Goal: Find contact information: Find contact information

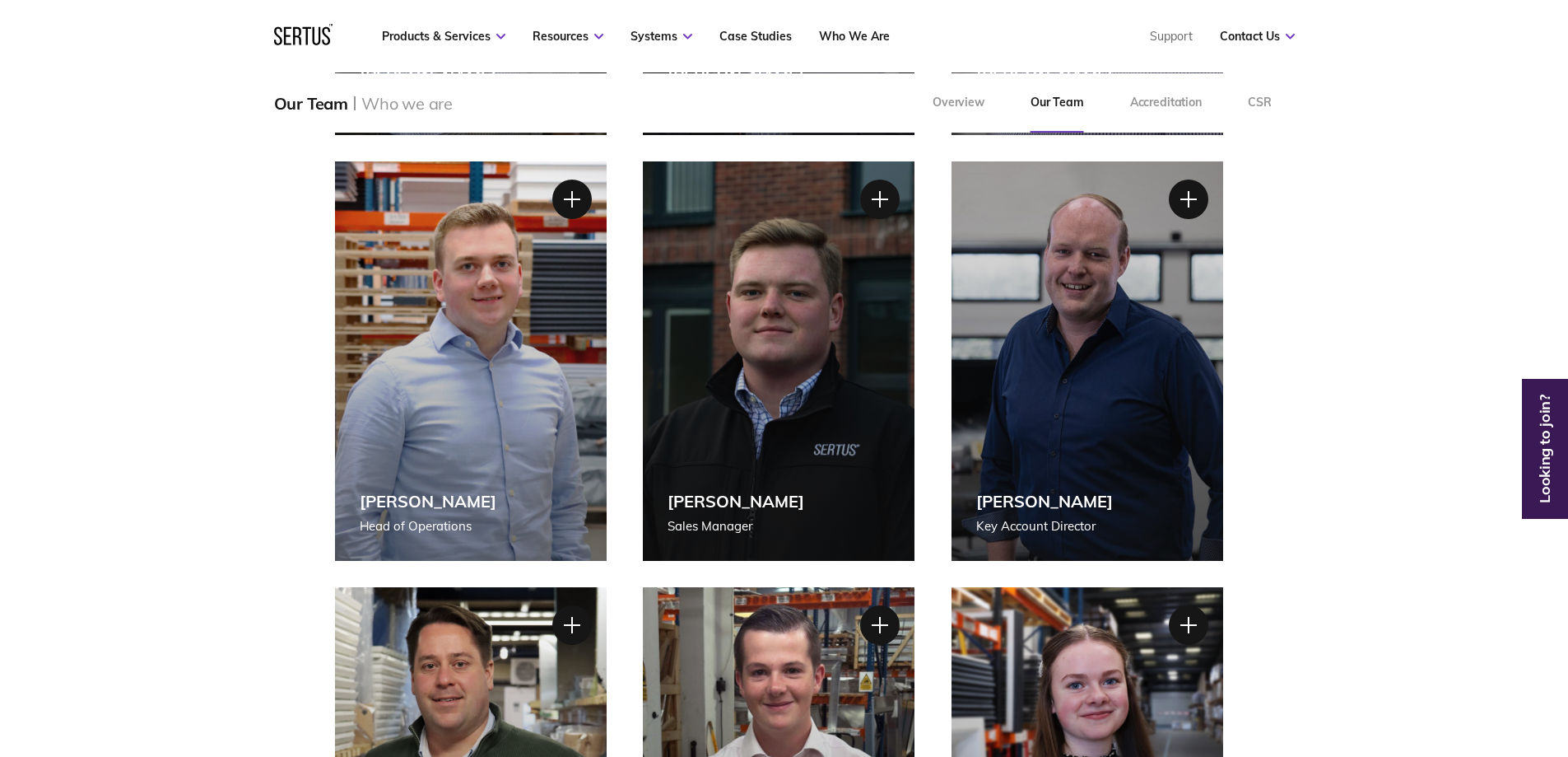
scroll to position [165, 0]
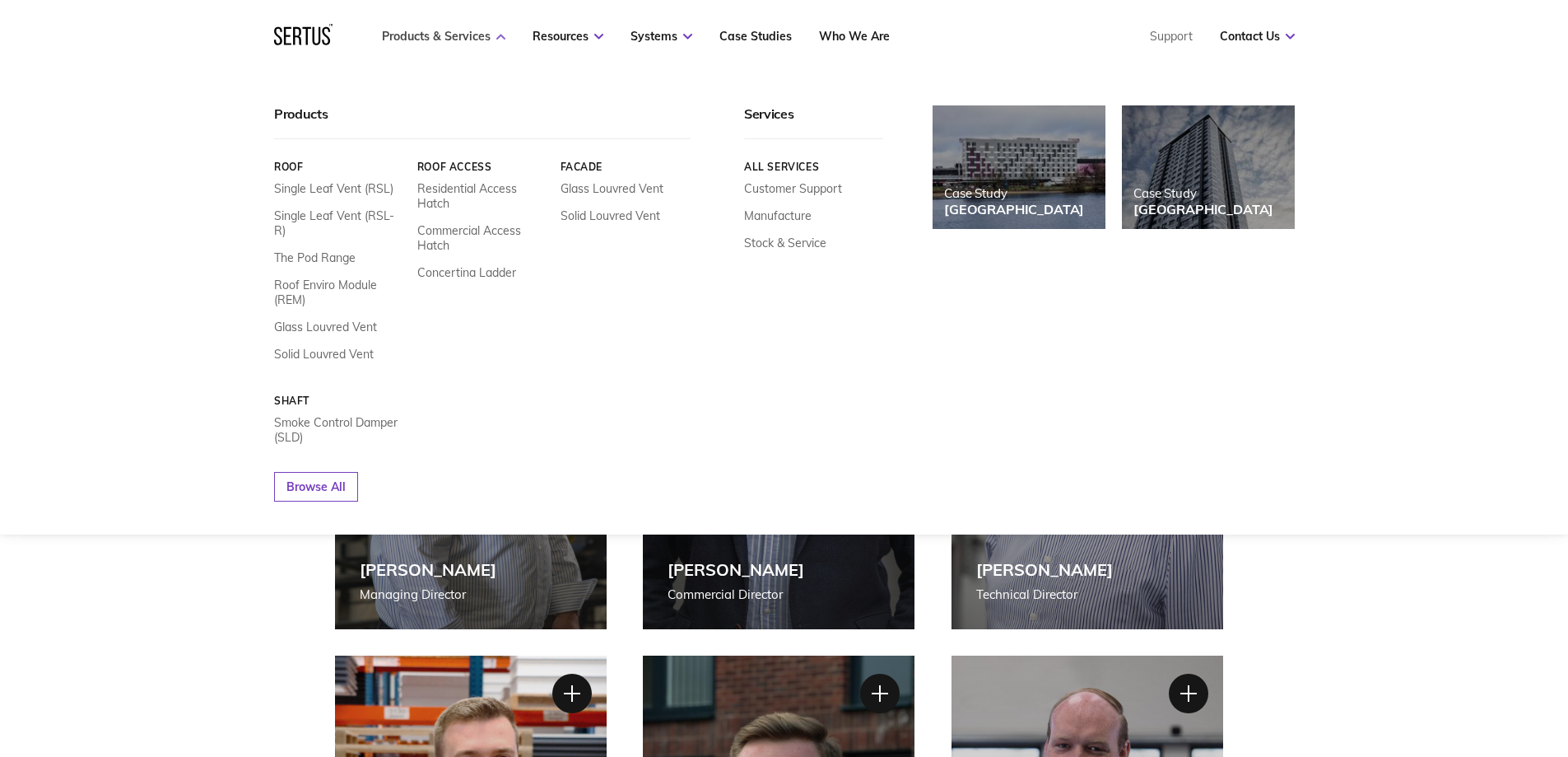
click at [413, 36] on link "Products & Services" at bounding box center [443, 36] width 123 height 15
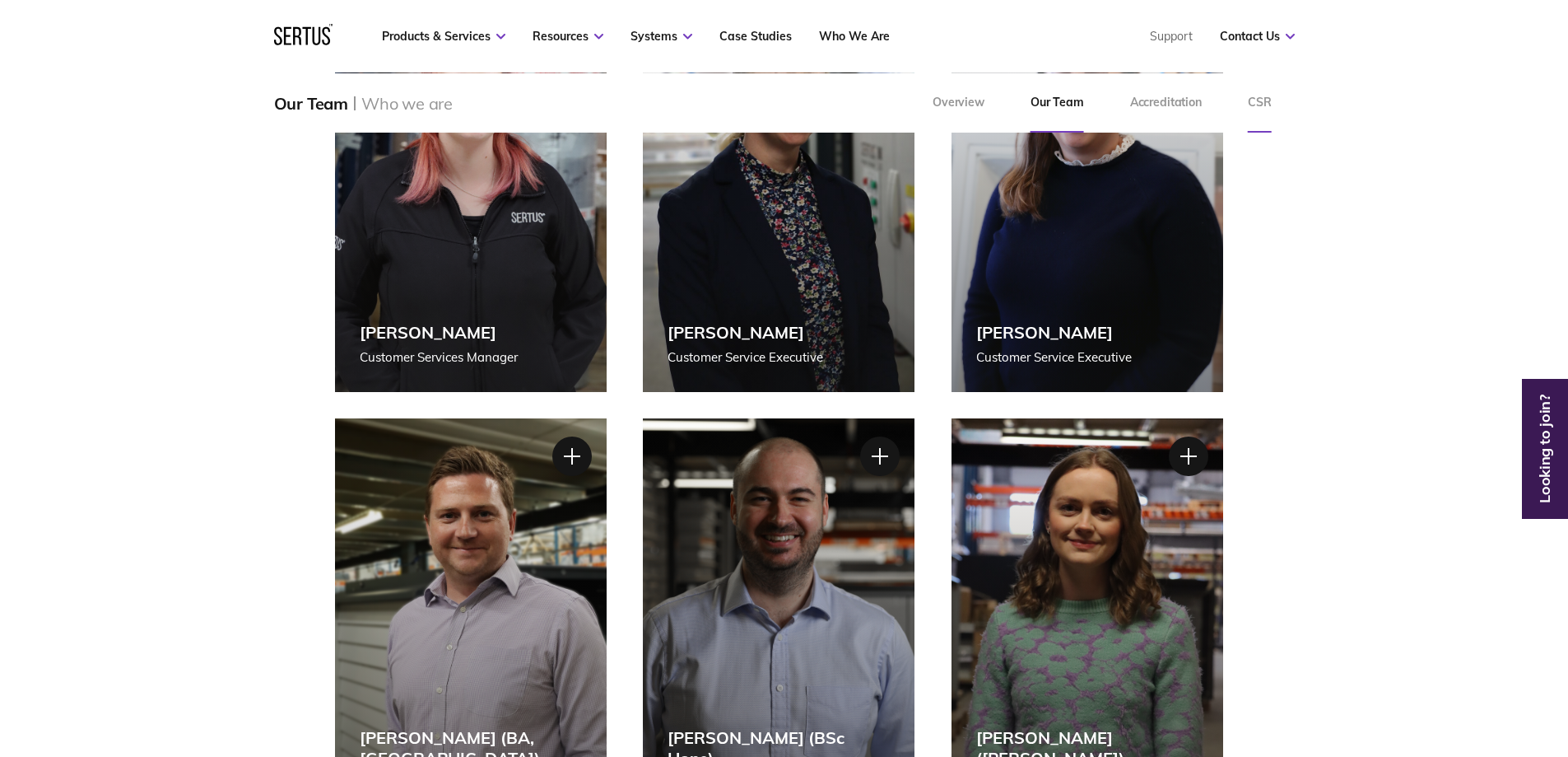
scroll to position [1811, 0]
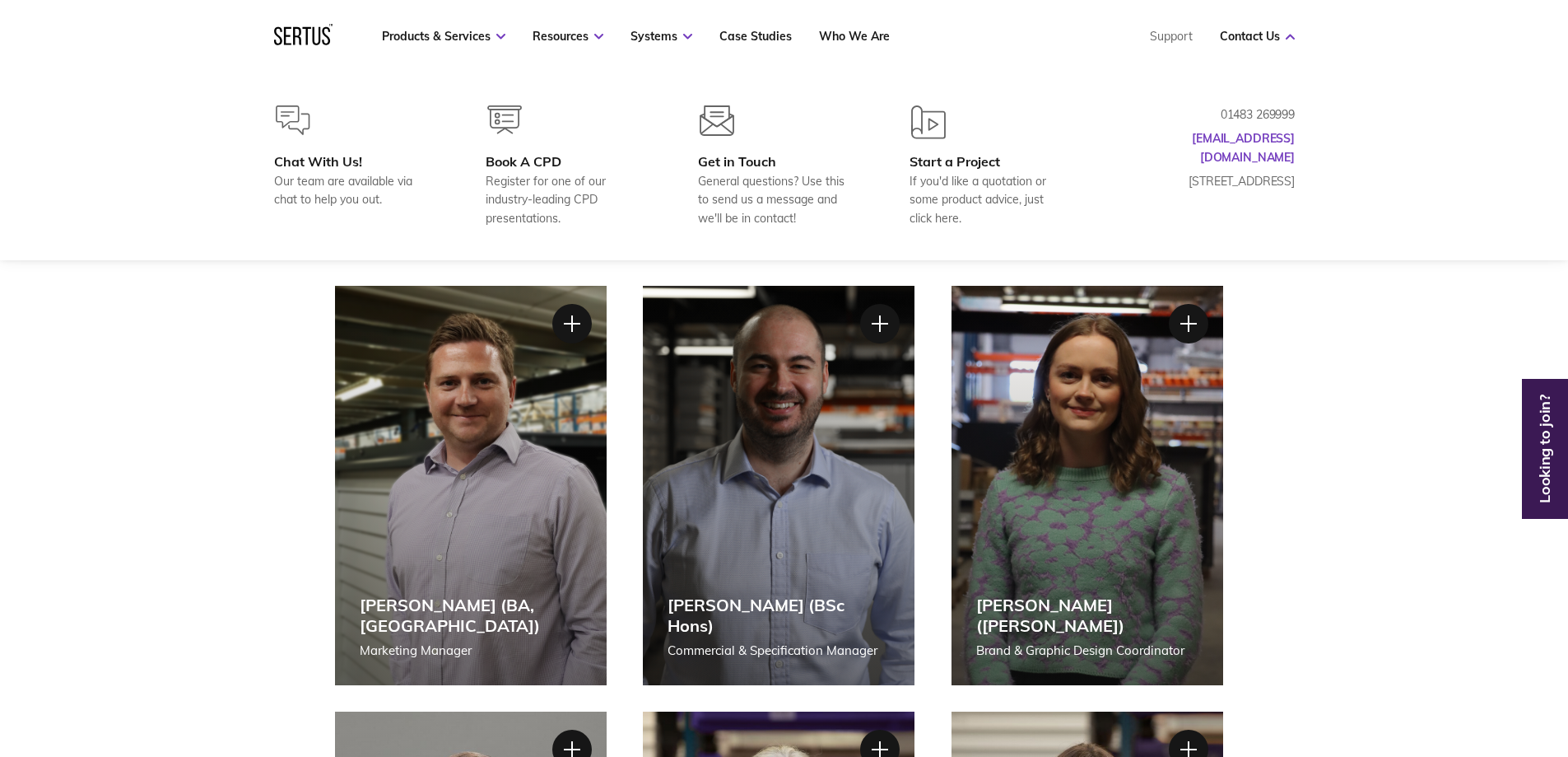
drag, startPoint x: 1145, startPoint y: 158, endPoint x: 1296, endPoint y: 177, distance: 152.2
click at [1296, 177] on div "Chat With Us! Our team are available via chat to help you out. Book A CPD Regis…" at bounding box center [784, 167] width 1086 height 122
click at [1296, 180] on div "Chat With Us! Our team are available via chat to help you out. Book A CPD Regis…" at bounding box center [784, 167] width 1086 height 122
click at [1237, 173] on p "[STREET_ADDRESS]" at bounding box center [1212, 181] width 165 height 18
click at [1255, 35] on link "Contact Us" at bounding box center [1257, 36] width 75 height 15
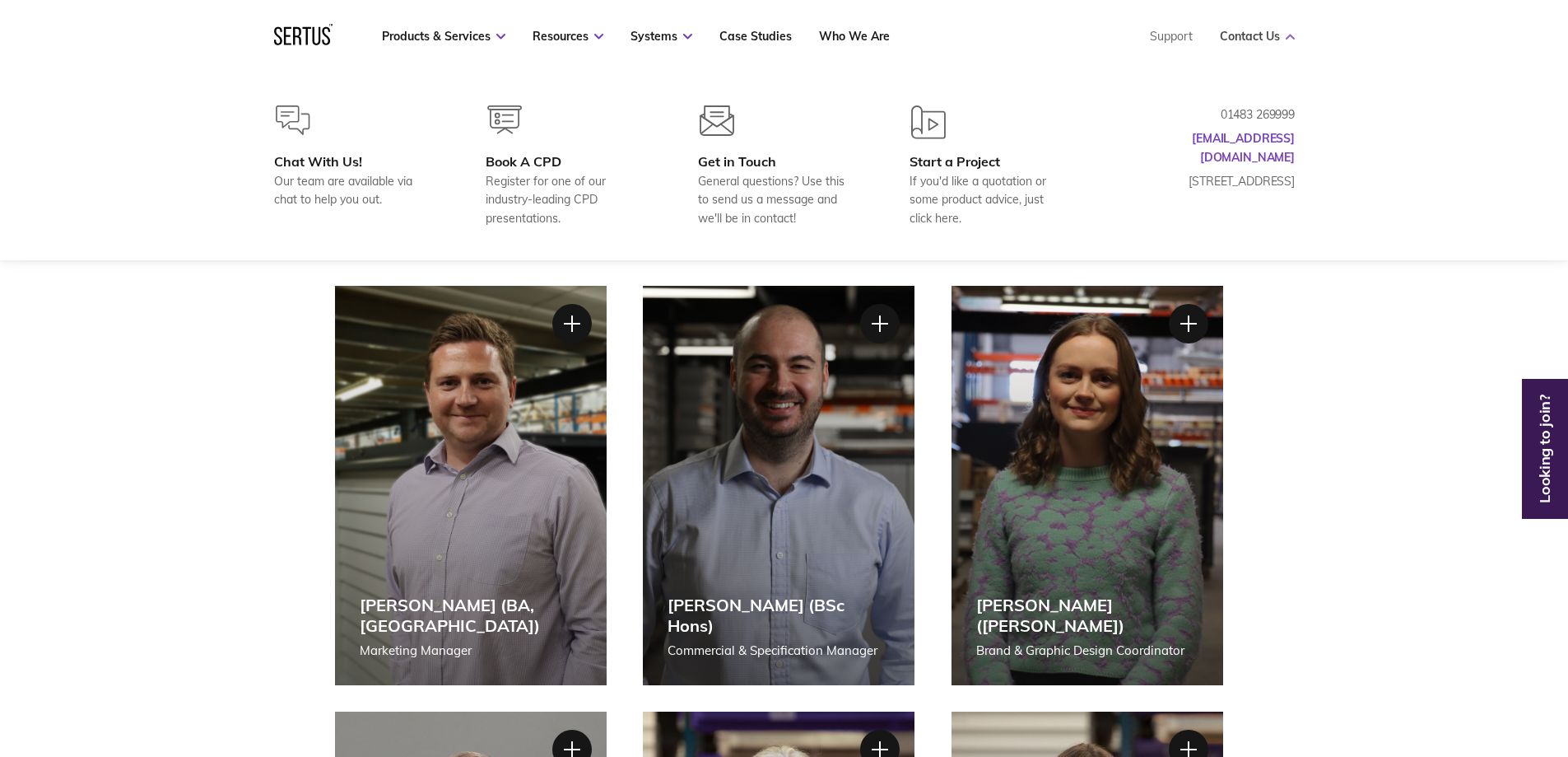
click at [1256, 36] on link "Contact Us" at bounding box center [1257, 36] width 75 height 15
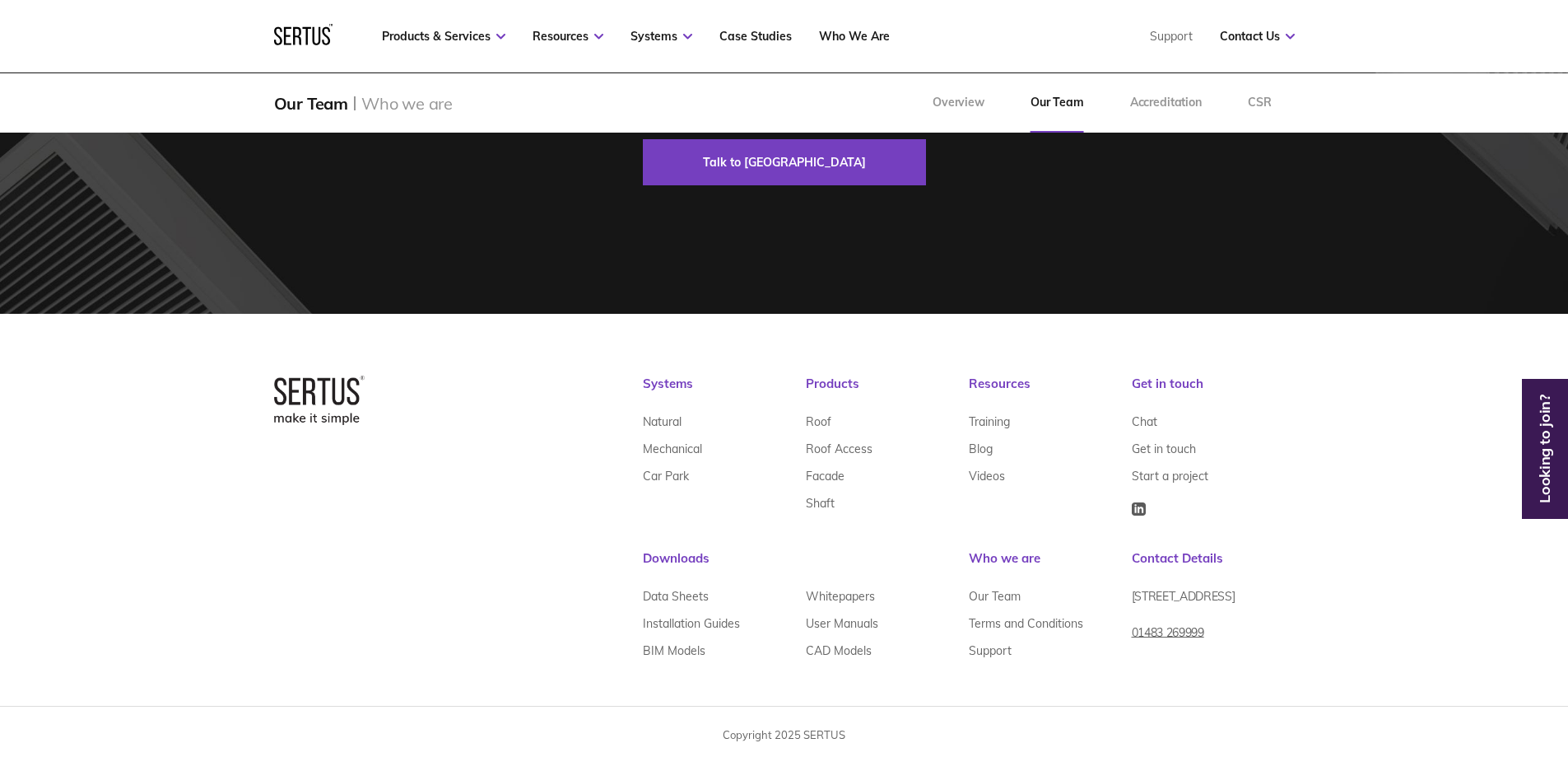
scroll to position [4689, 0]
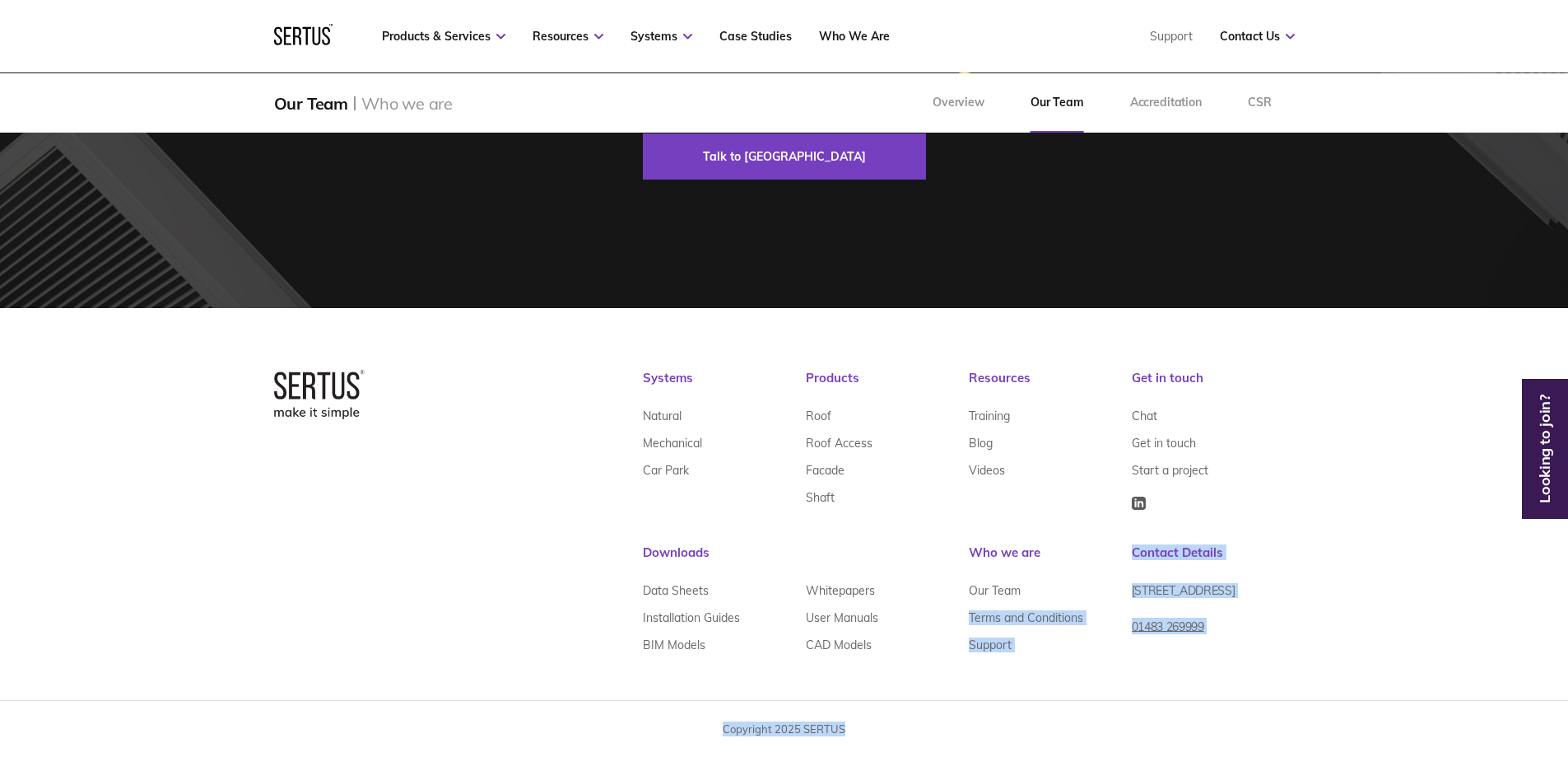
drag, startPoint x: 1127, startPoint y: 584, endPoint x: 1271, endPoint y: 579, distance: 144.1
drag, startPoint x: 1268, startPoint y: 606, endPoint x: 1202, endPoint y: 618, distance: 67.1
click at [1236, 598] on span "[STREET_ADDRESS]" at bounding box center [1183, 589] width 104 height 15
click at [1247, 617] on div "[STREET_ADDRESS]" at bounding box center [1213, 597] width 163 height 41
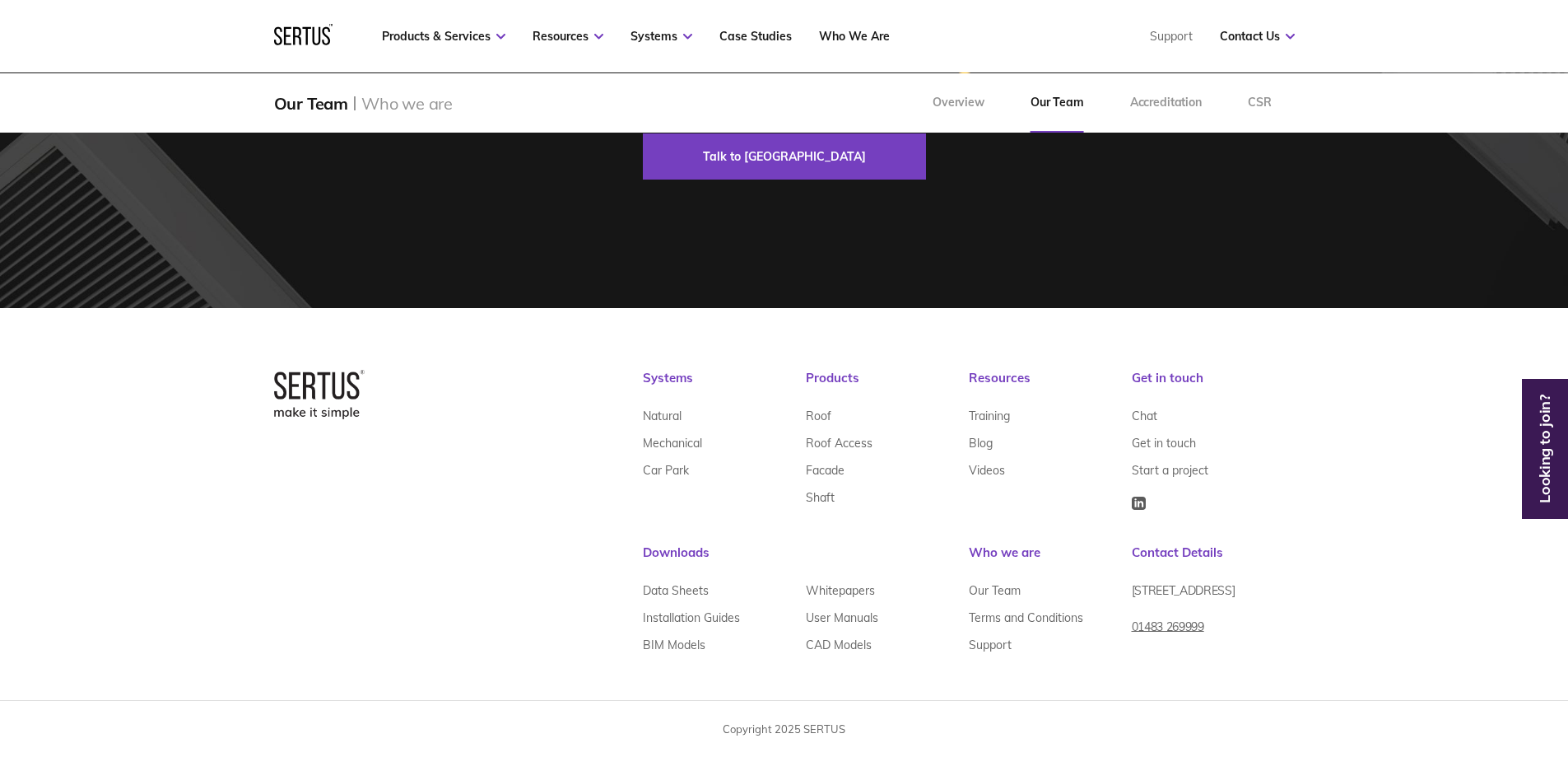
click at [1257, 491] on div "Get in touch Chat Get in touch Start a project" at bounding box center [1213, 440] width 163 height 142
drag, startPoint x: 1134, startPoint y: 586, endPoint x: 1271, endPoint y: 605, distance: 138.3
copy span "[STREET_ADDRESS]"
